Goal: Information Seeking & Learning: Find specific page/section

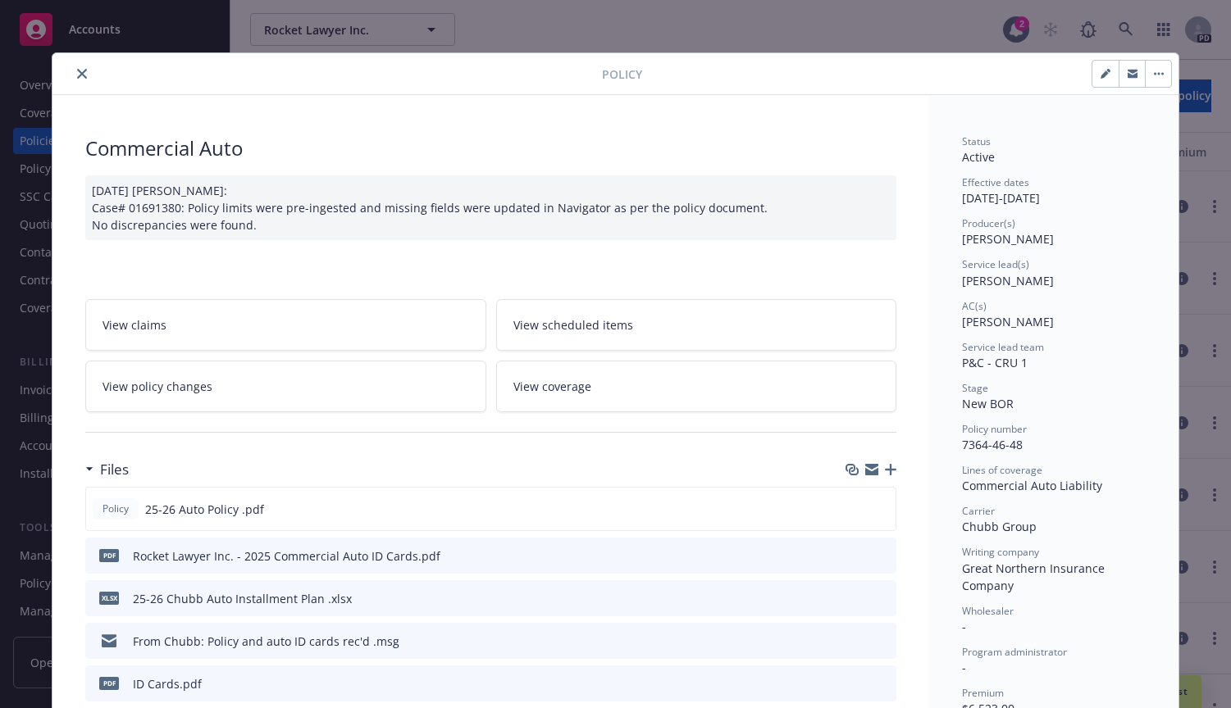
click at [77, 77] on icon "close" at bounding box center [82, 74] width 10 height 10
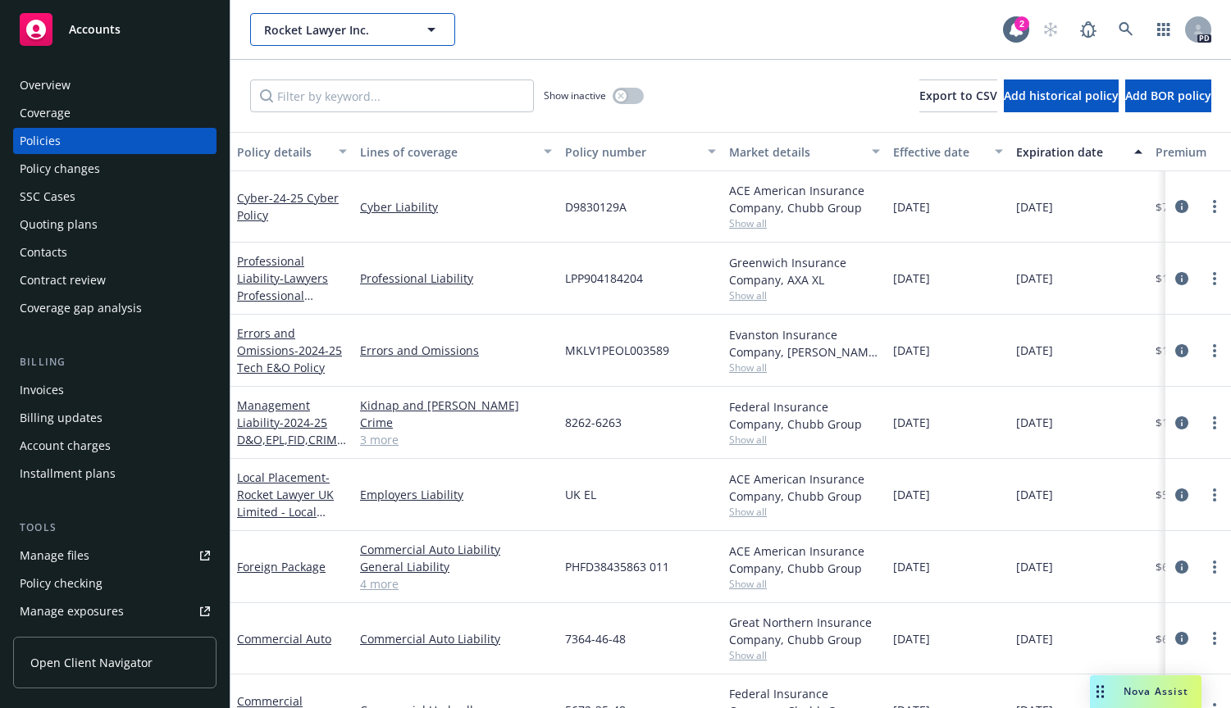
click at [433, 25] on icon "button" at bounding box center [431, 30] width 20 height 20
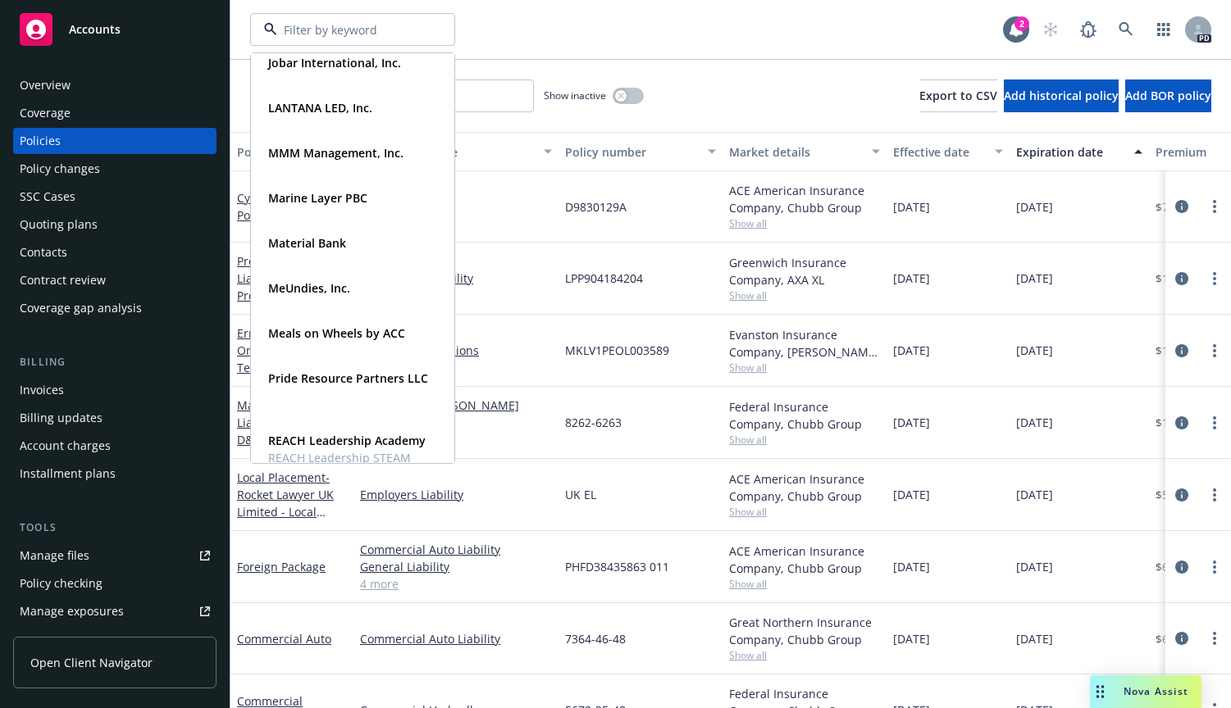
scroll to position [604, 0]
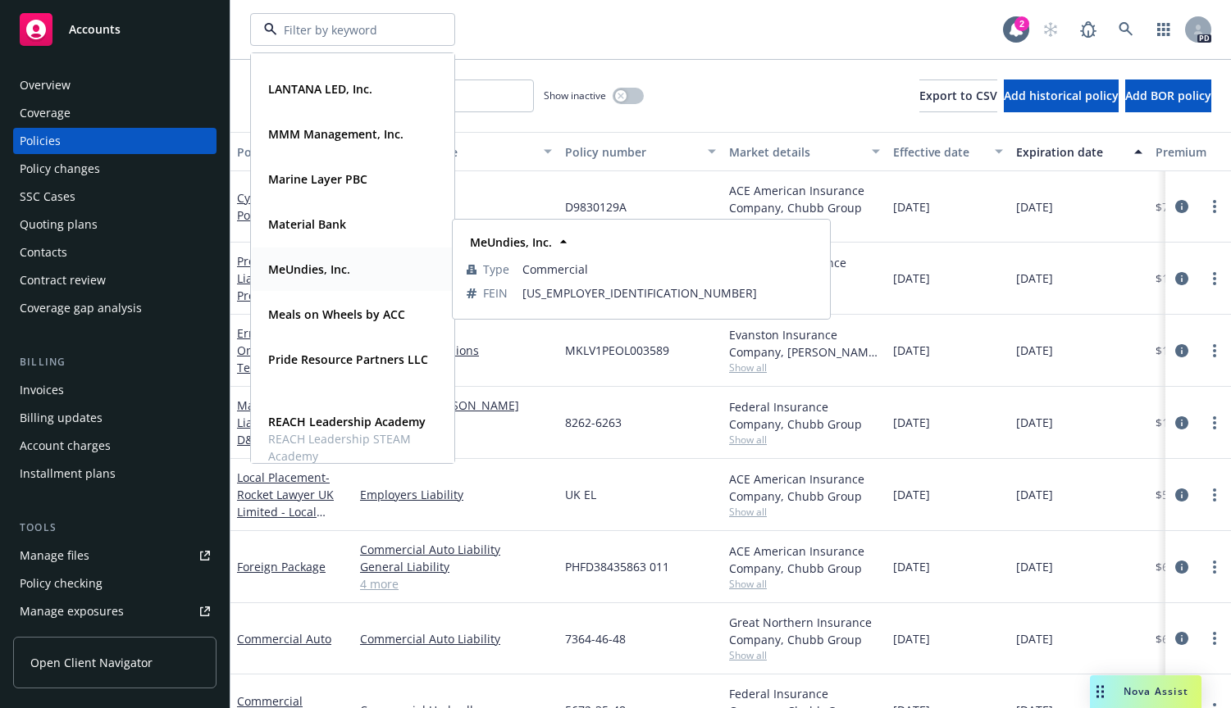
click at [292, 268] on strong "MeUndies, Inc." at bounding box center [309, 270] width 82 height 16
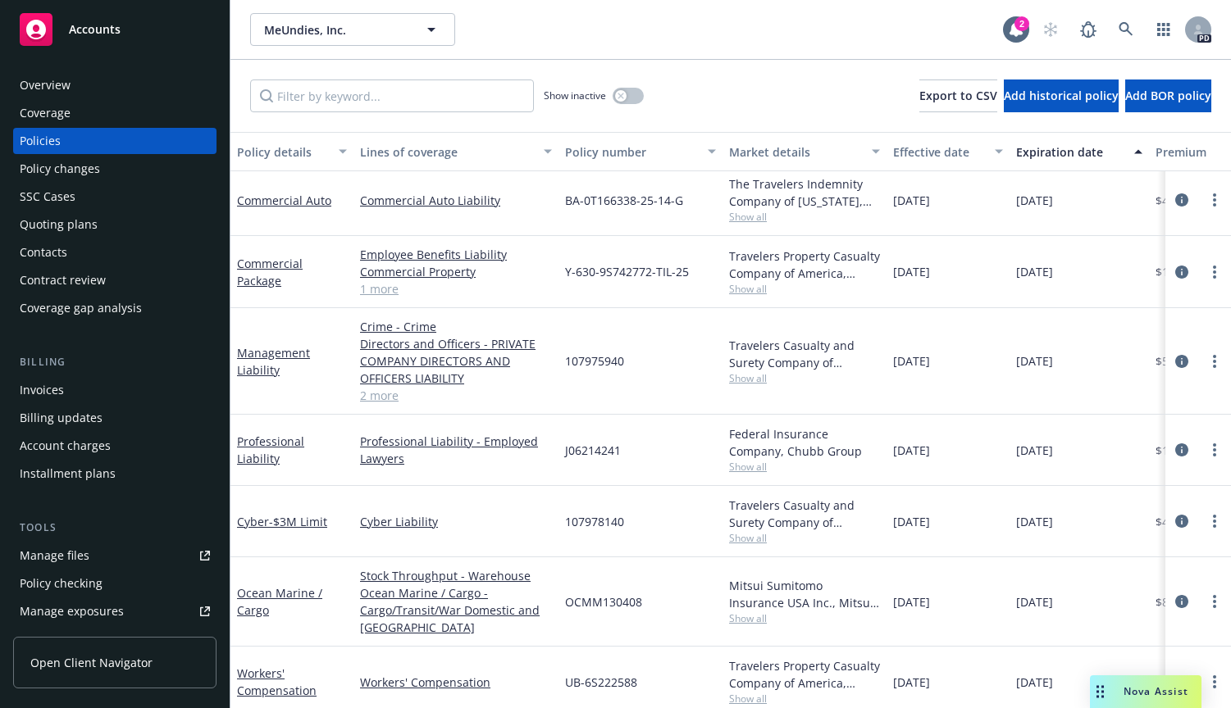
scroll to position [166, 0]
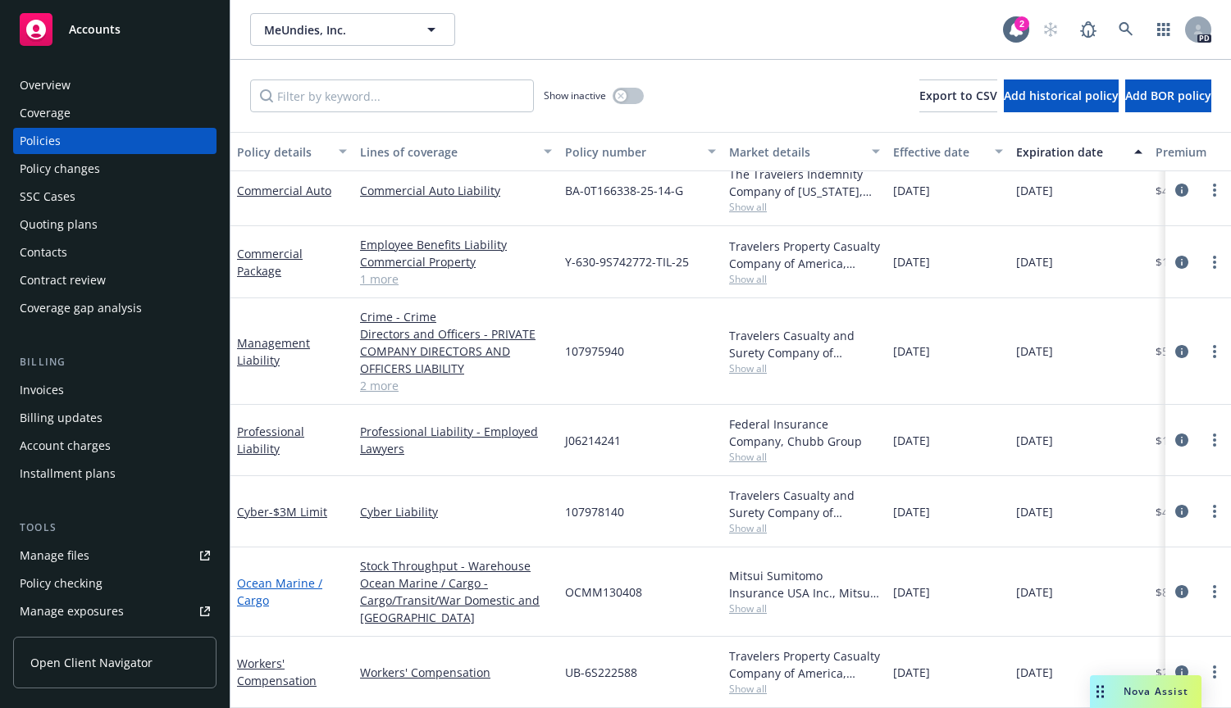
click at [262, 576] on link "Ocean Marine / Cargo" at bounding box center [279, 592] width 85 height 33
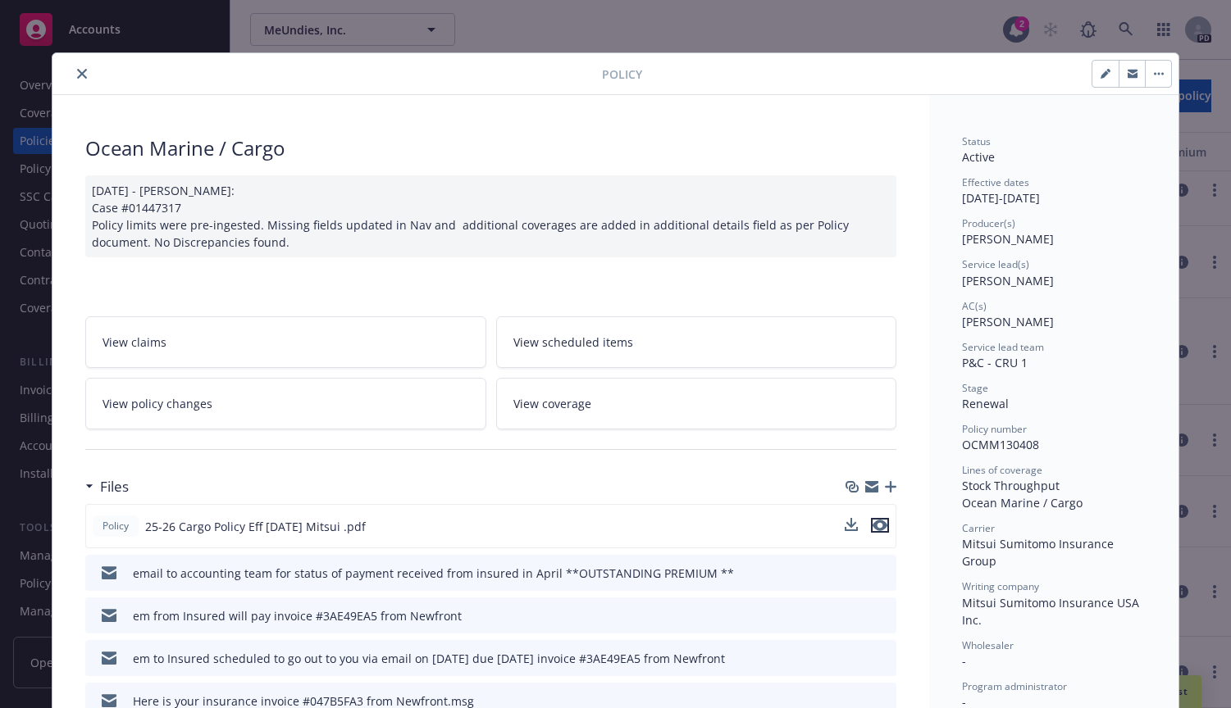
click at [882, 526] on button "preview file" at bounding box center [880, 525] width 18 height 15
click at [77, 72] on icon "close" at bounding box center [82, 74] width 10 height 10
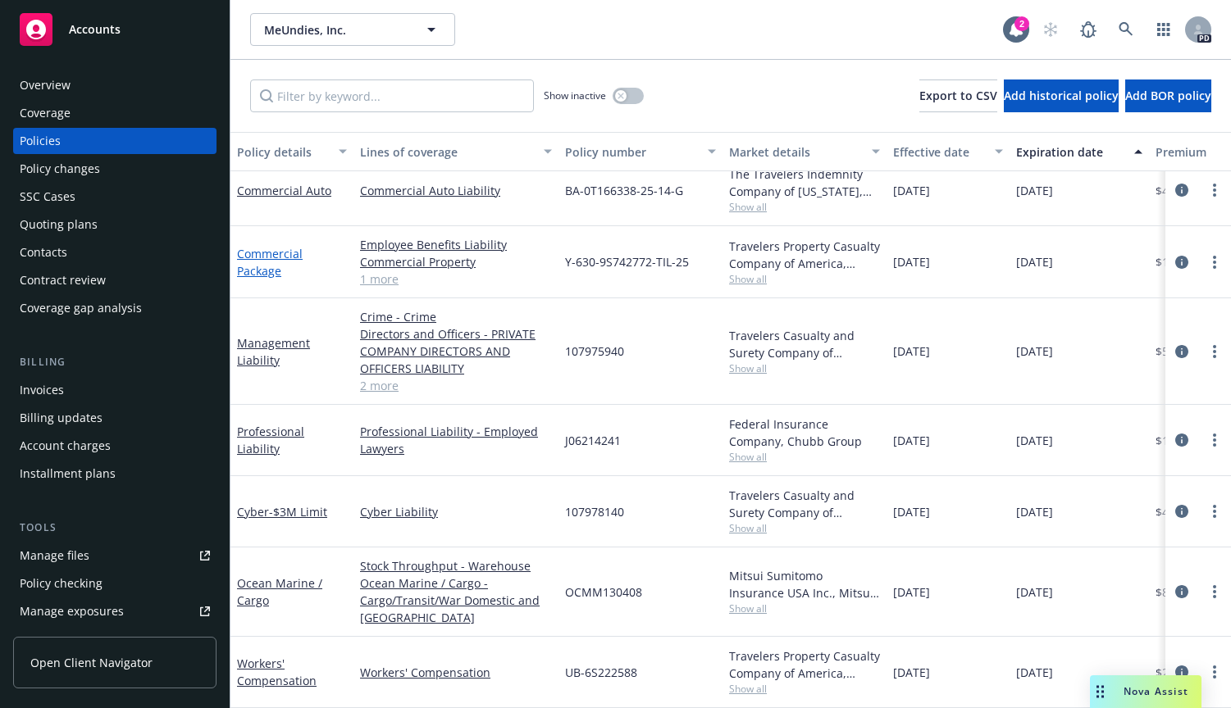
click at [261, 248] on link "Commercial Package" at bounding box center [270, 262] width 66 height 33
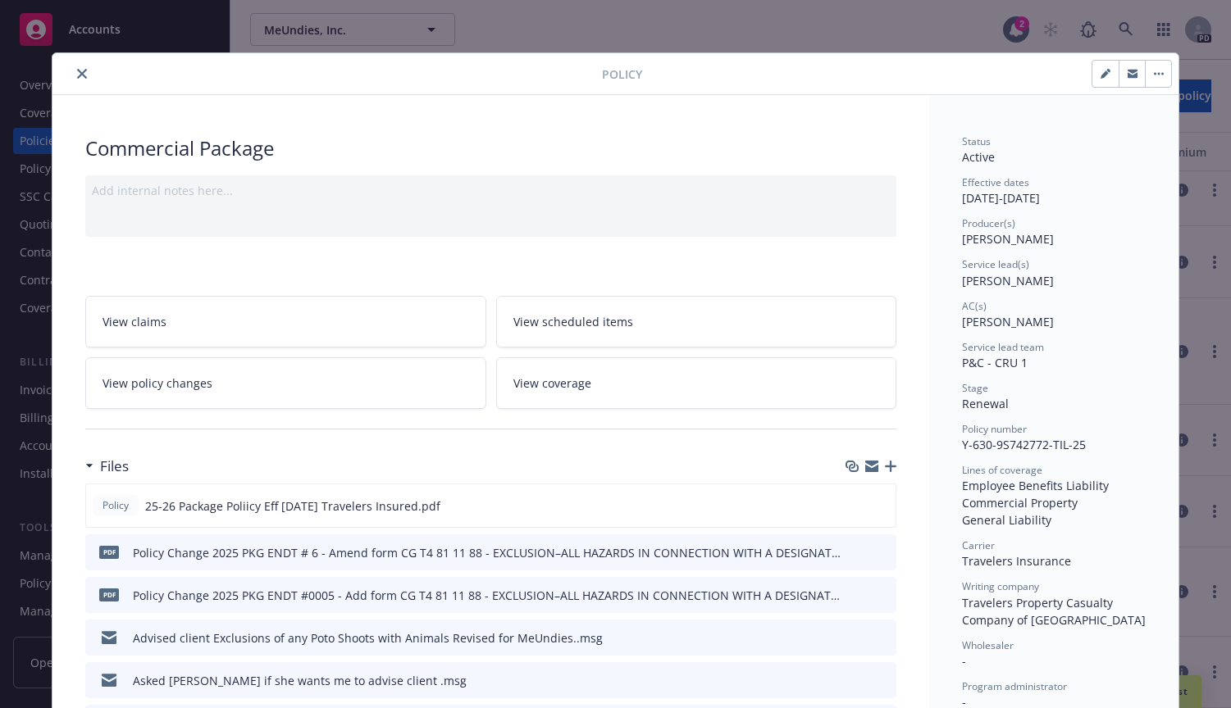
click at [77, 74] on icon "close" at bounding box center [82, 74] width 10 height 10
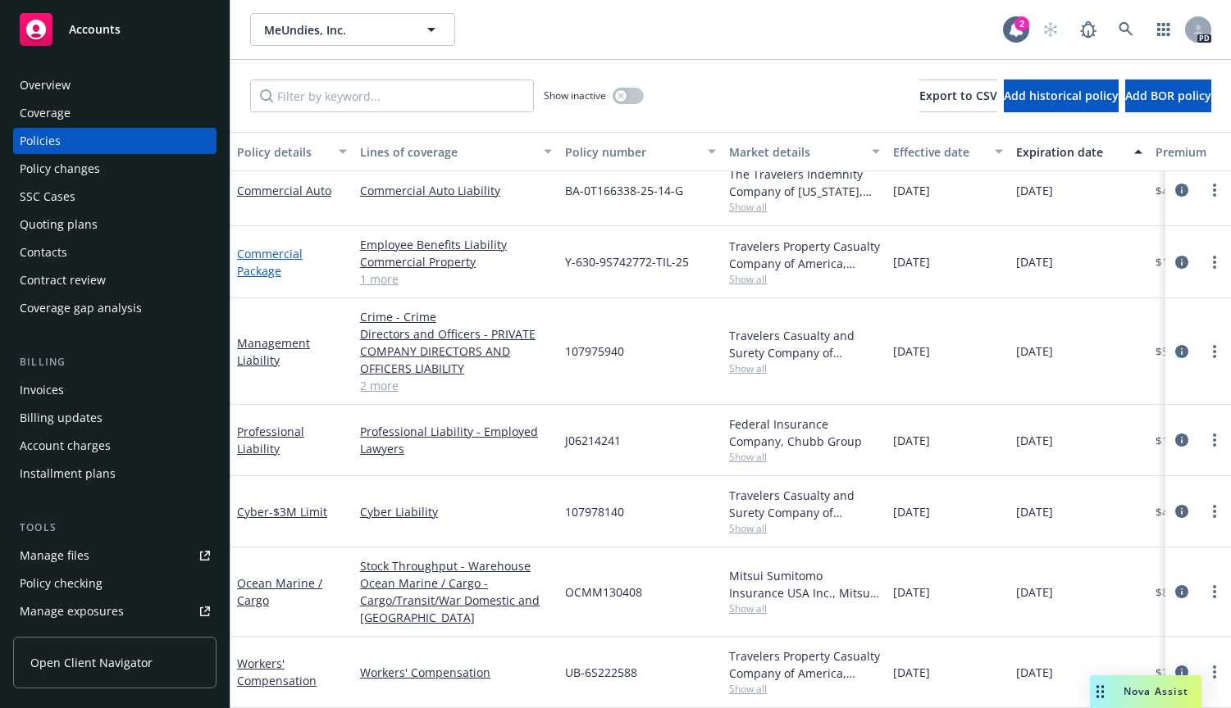
click at [260, 246] on link "Commercial Package" at bounding box center [270, 262] width 66 height 33
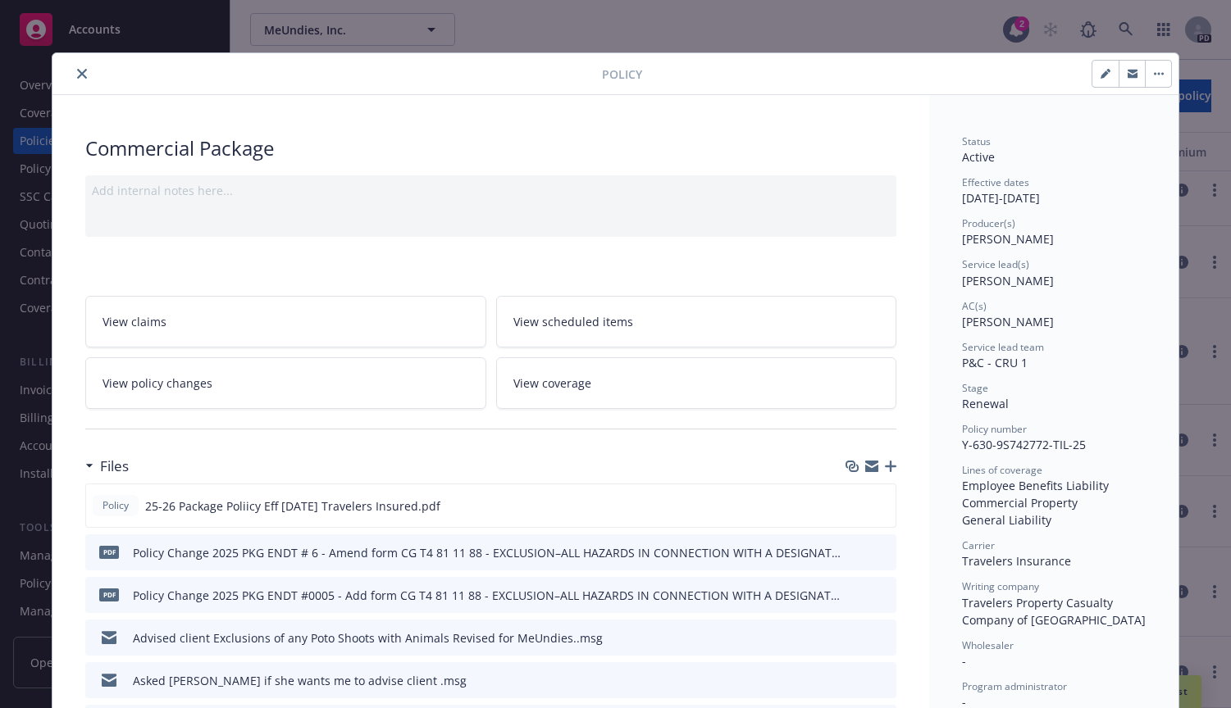
scroll to position [49, 0]
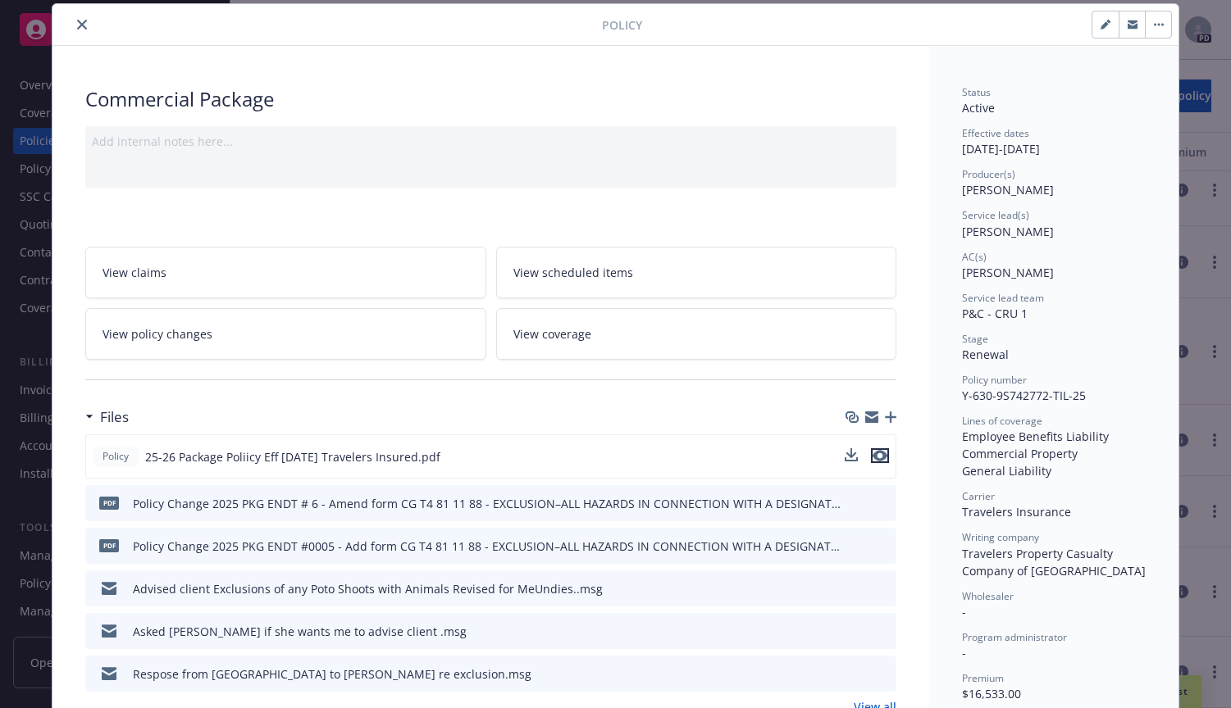
click at [875, 453] on icon "preview file" at bounding box center [879, 455] width 15 height 11
